Goal: Information Seeking & Learning: Check status

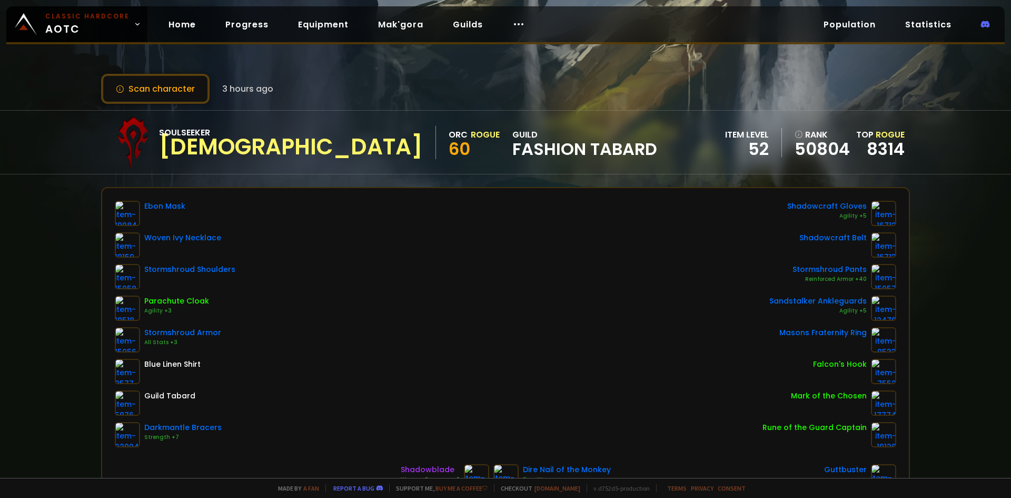
scroll to position [53, 0]
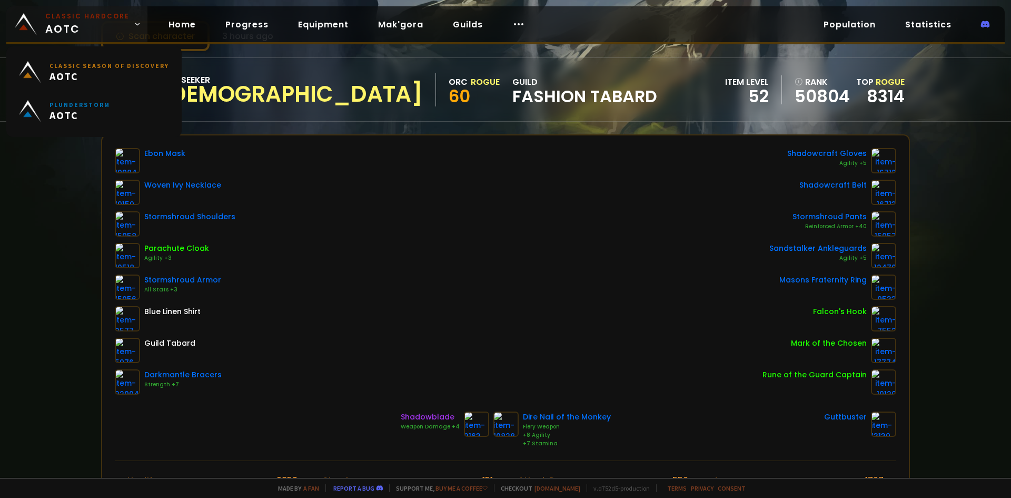
click at [96, 21] on span "Classic Hardcore AOTC" at bounding box center [87, 24] width 84 height 25
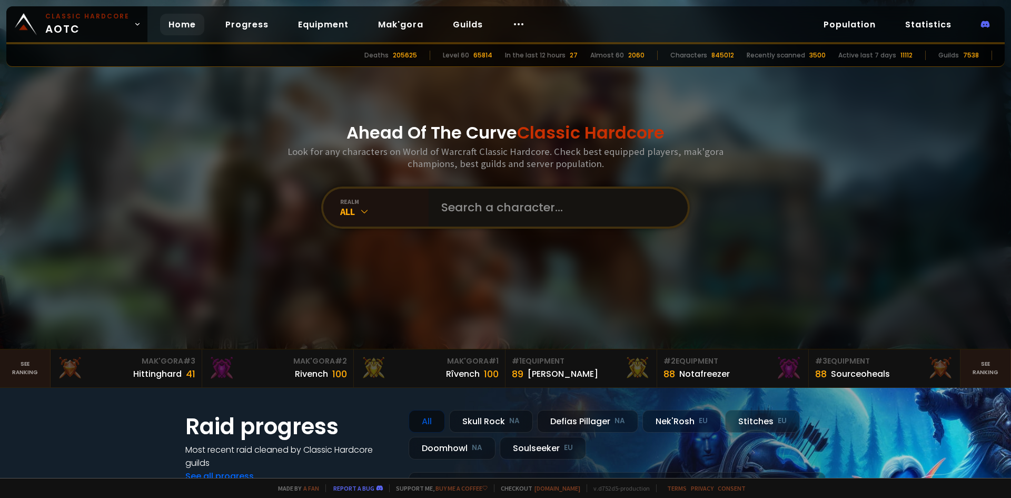
click at [521, 220] on input "text" at bounding box center [555, 208] width 240 height 38
type input "greenboat"
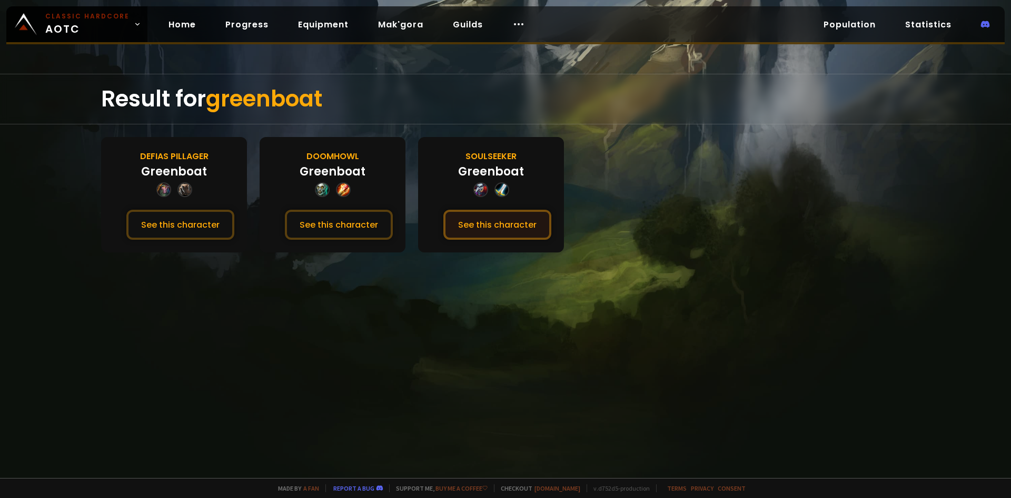
click at [482, 224] on button "See this character" at bounding box center [497, 225] width 108 height 30
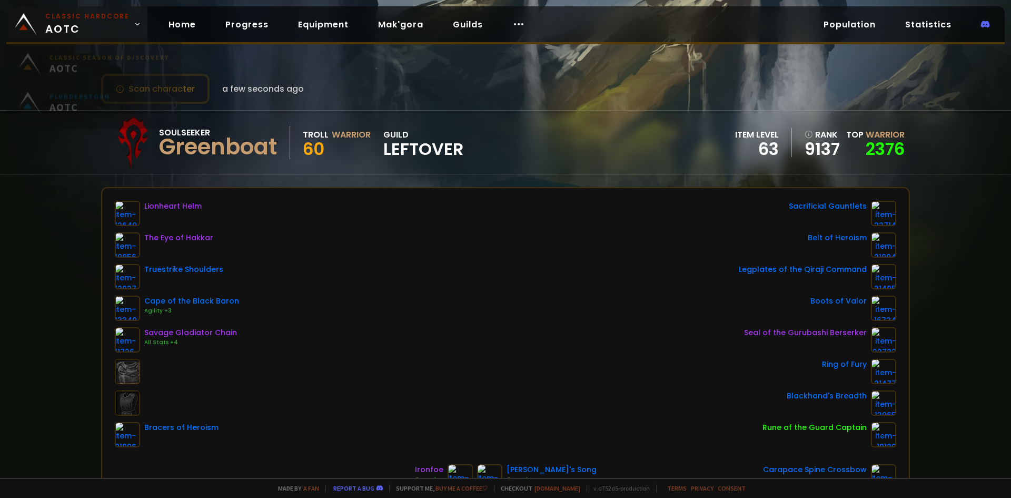
drag, startPoint x: 106, startPoint y: 19, endPoint x: 115, endPoint y: 22, distance: 9.3
click at [106, 19] on small "Classic Hardcore" at bounding box center [87, 16] width 84 height 9
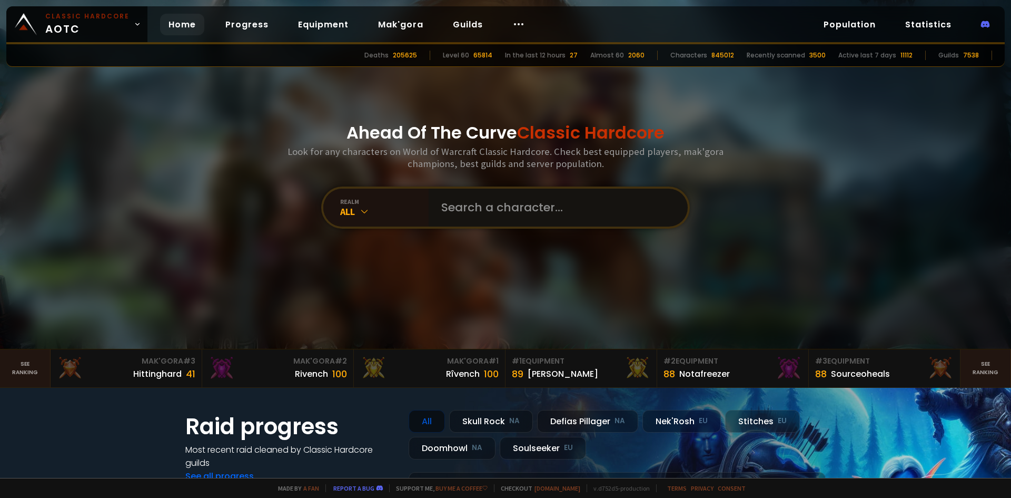
click at [504, 214] on input "text" at bounding box center [555, 208] width 240 height 38
type input "gelehallon"
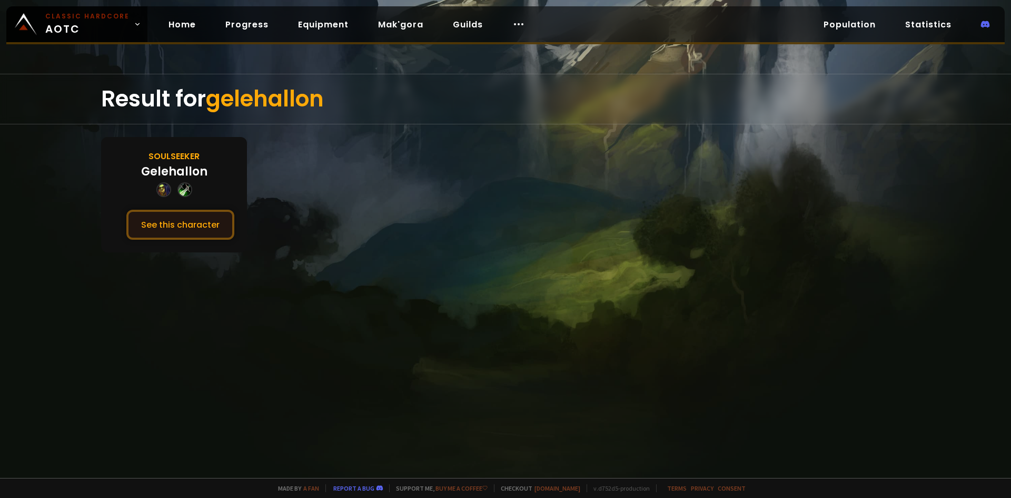
click at [180, 233] on button "See this character" at bounding box center [180, 225] width 108 height 30
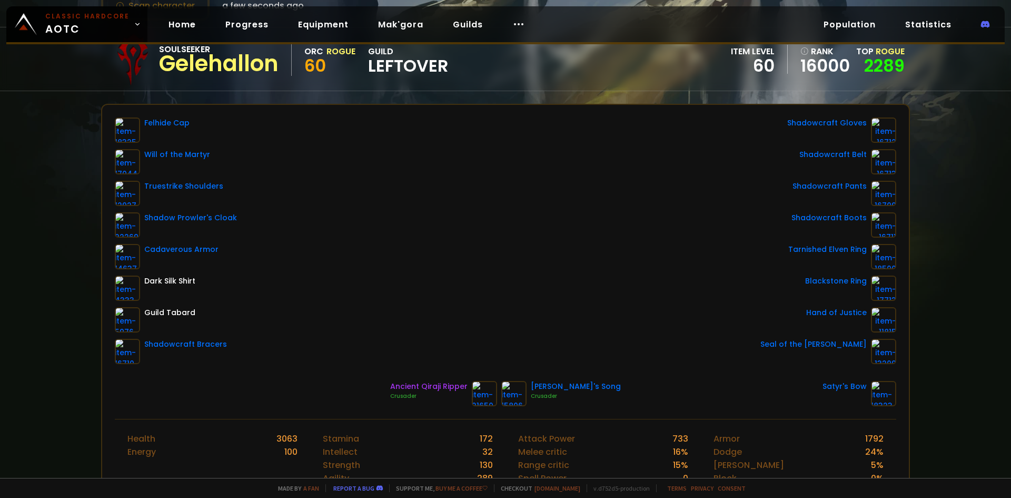
scroll to position [74, 0]
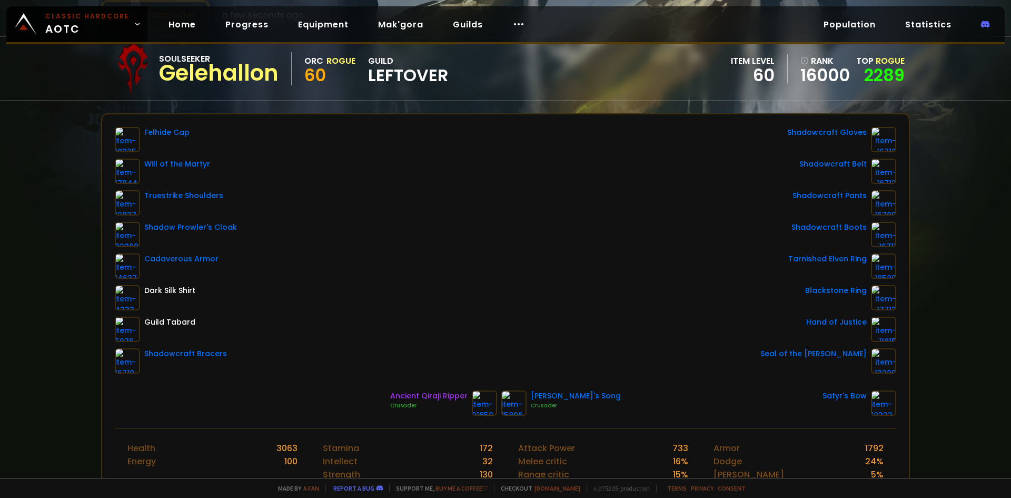
click at [940, 355] on div "Scan character a few seconds ago Soulseeker Gelehallon Orc Rogue 60 guild LEFTO…" at bounding box center [505, 239] width 1011 height 478
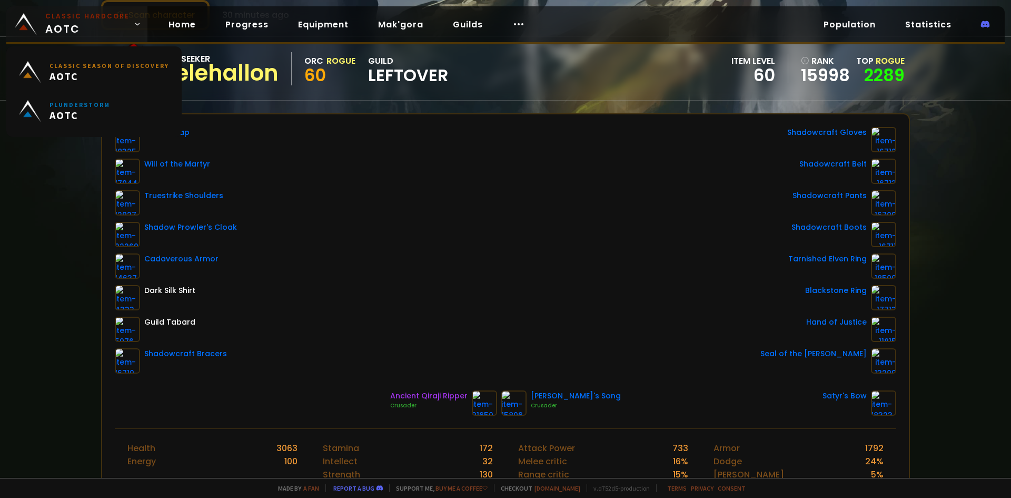
drag, startPoint x: 83, startPoint y: 17, endPoint x: 126, endPoint y: 31, distance: 45.5
click at [84, 17] on small "Classic Hardcore" at bounding box center [87, 16] width 84 height 9
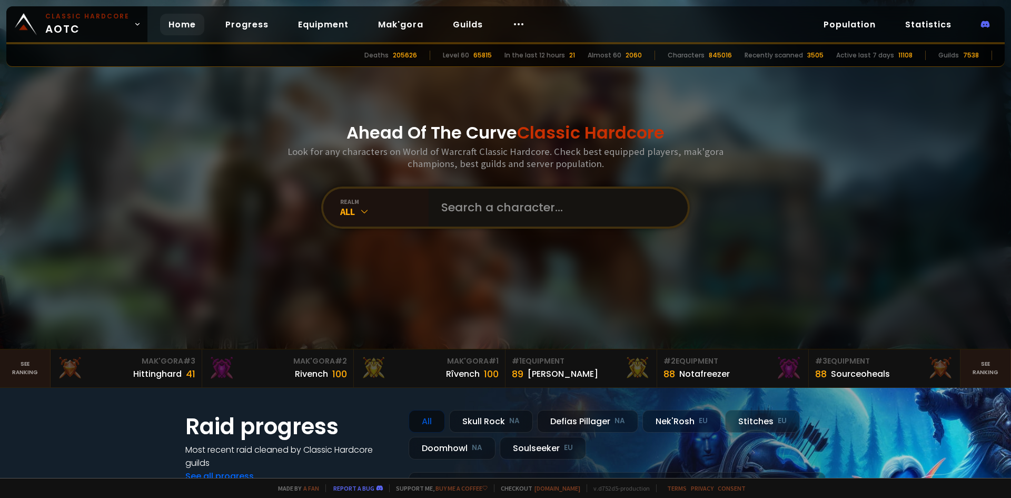
click at [517, 195] on input "text" at bounding box center [555, 208] width 240 height 38
type input "ventetta"
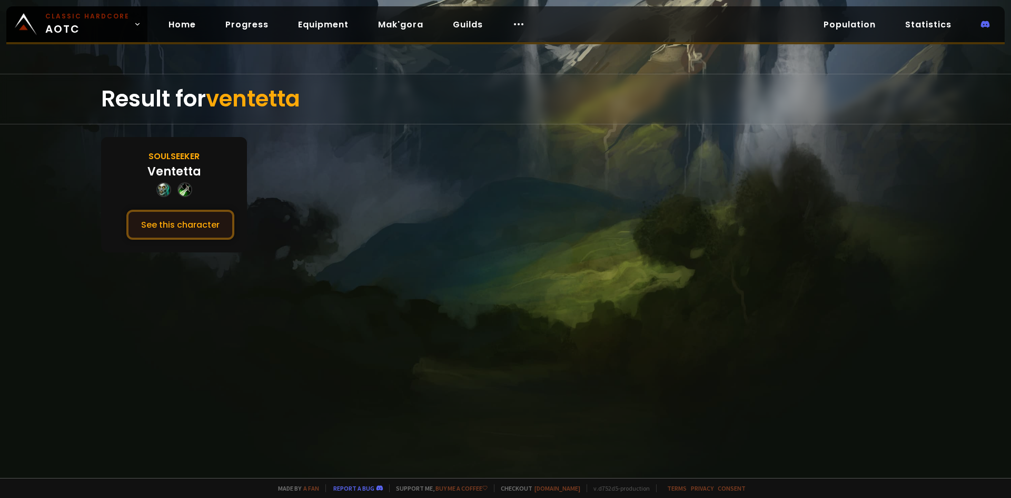
click at [185, 229] on button "See this character" at bounding box center [180, 225] width 108 height 30
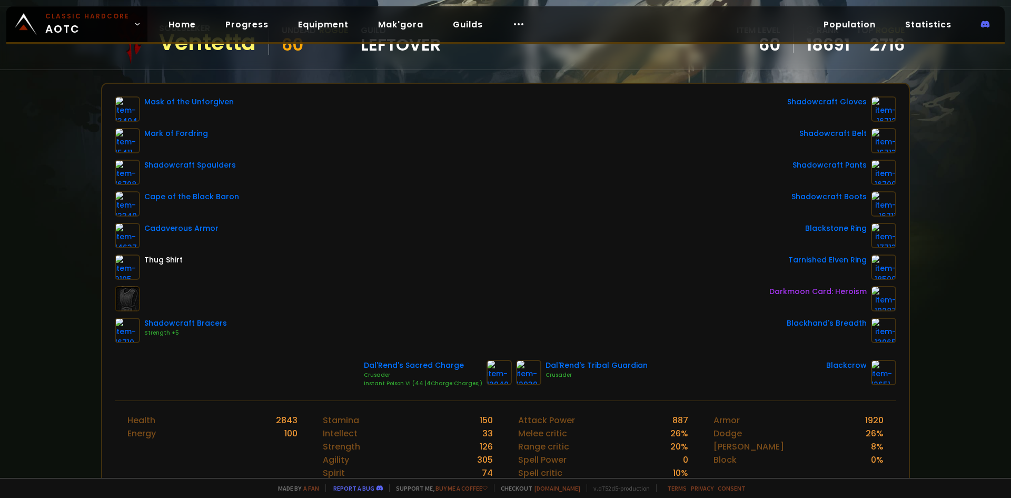
scroll to position [105, 0]
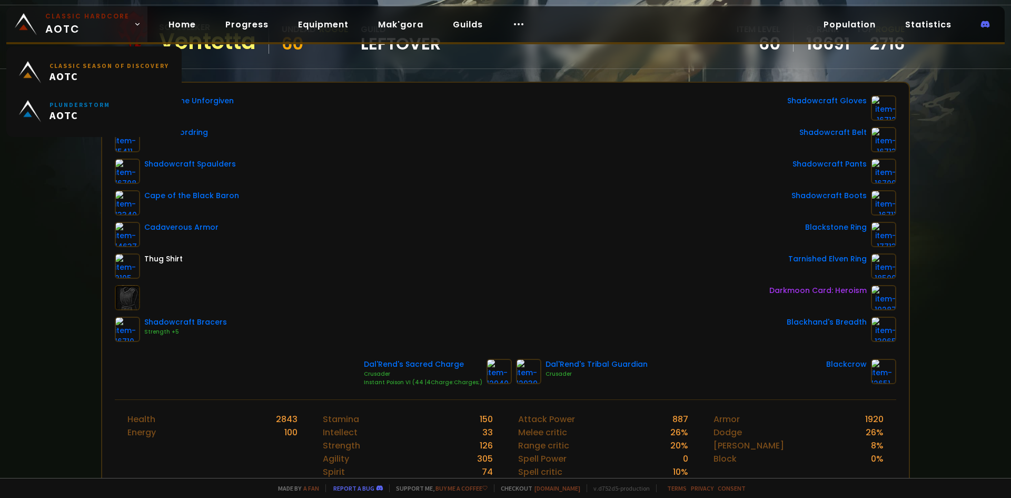
click at [46, 28] on span "Classic Hardcore AOTC" at bounding box center [87, 24] width 84 height 25
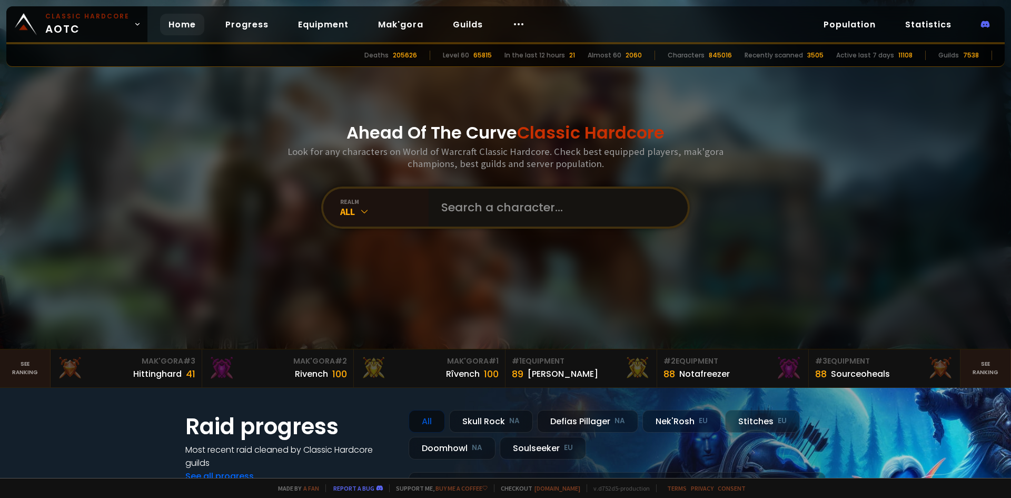
click at [504, 201] on input "text" at bounding box center [555, 208] width 240 height 38
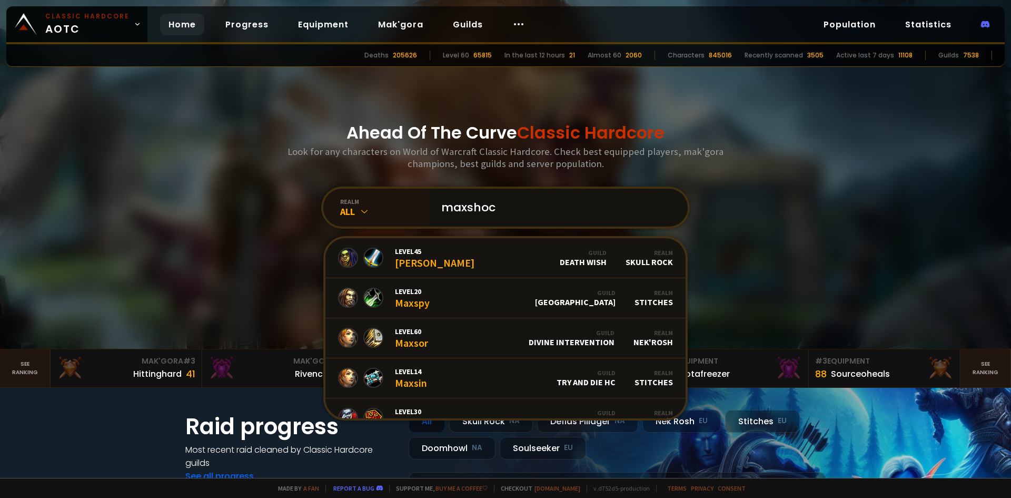
type input "maxshock"
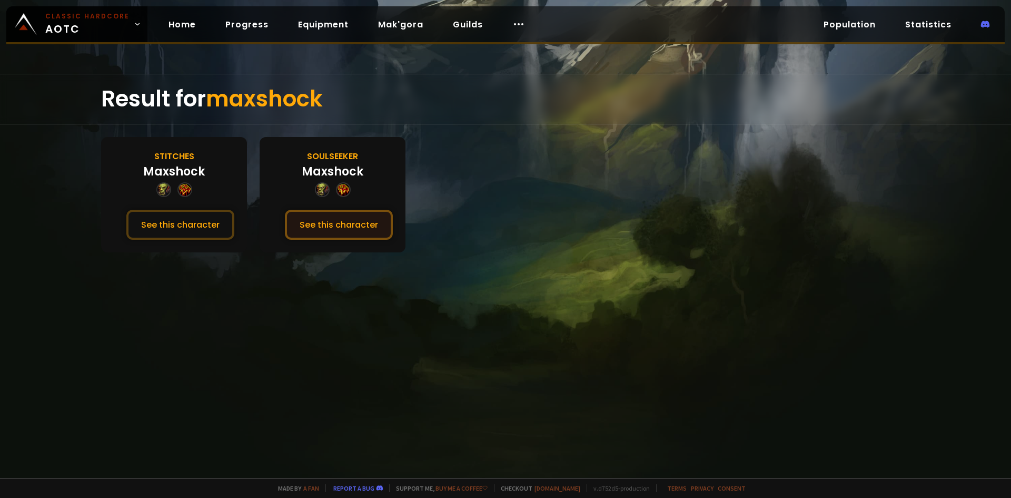
click at [353, 226] on button "See this character" at bounding box center [339, 225] width 108 height 30
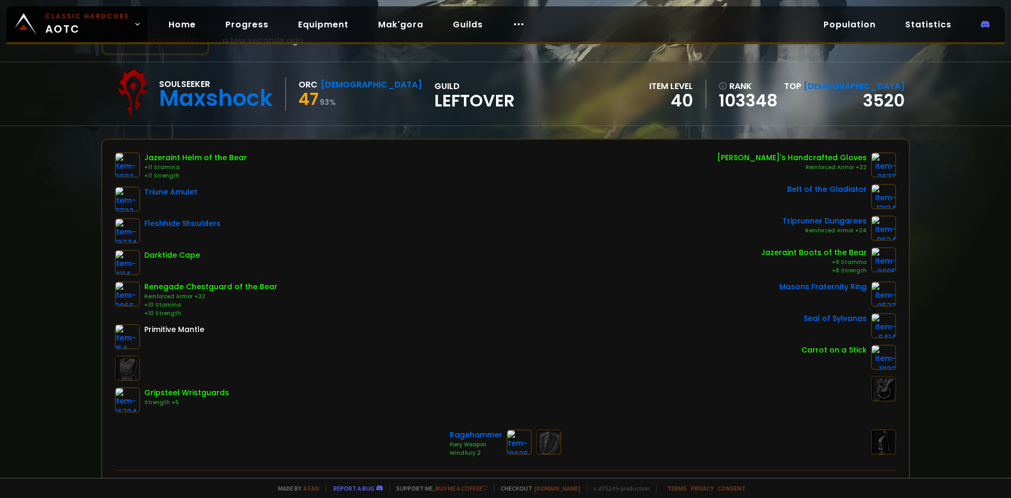
scroll to position [53, 0]
